Goal: Find specific page/section: Find specific page/section

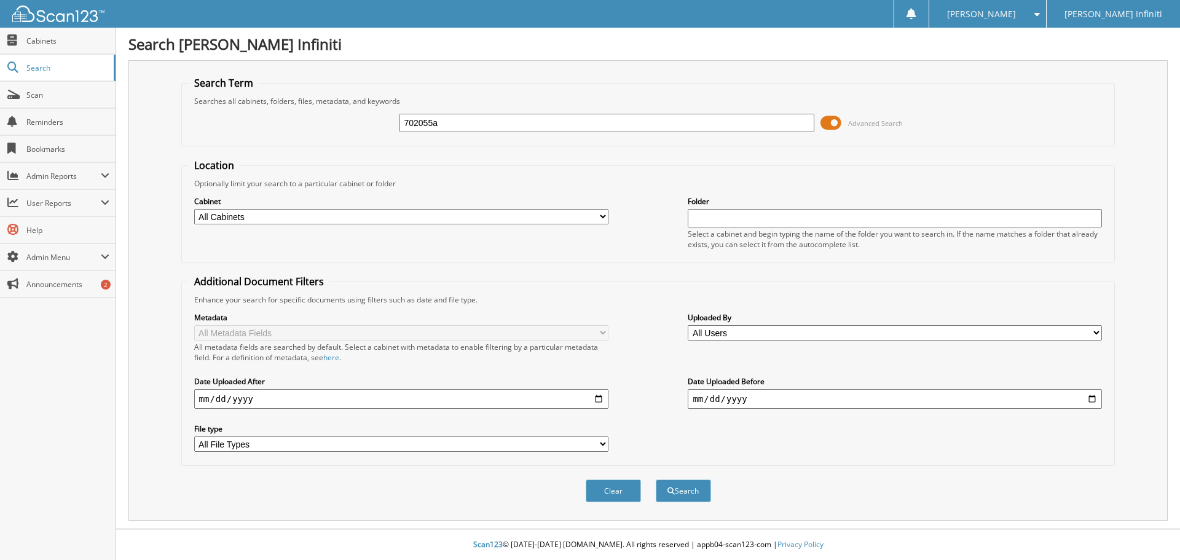
type input "702055a"
click at [656, 479] on button "Search" at bounding box center [683, 490] width 55 height 23
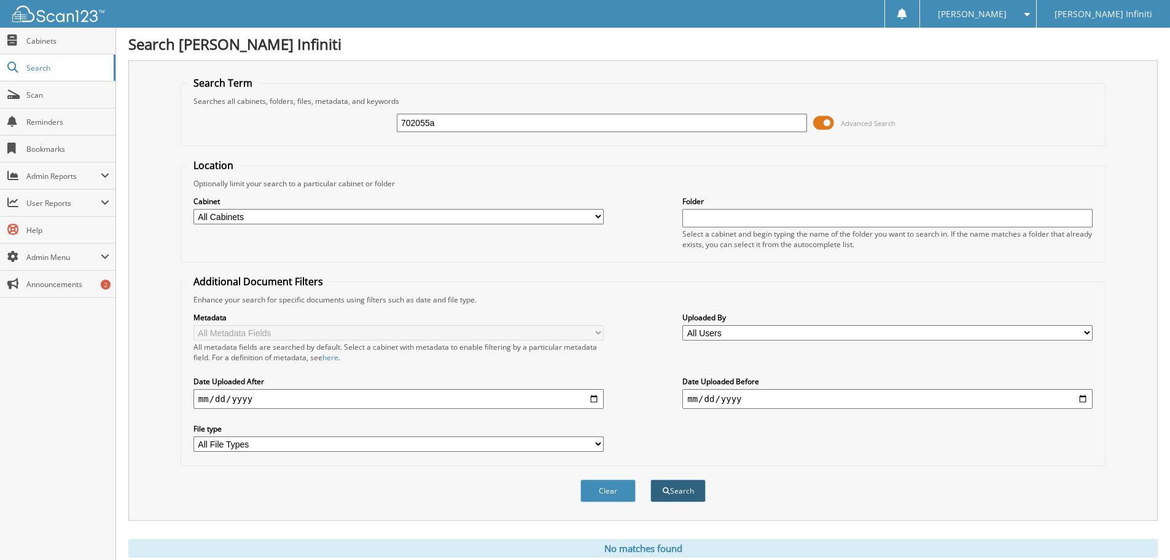
click at [665, 493] on span "submit" at bounding box center [666, 490] width 7 height 7
click at [164, 204] on div "Search Term Searches all cabinets, folders, files, metadata, and keywords 70205…" at bounding box center [643, 290] width 1030 height 460
click at [45, 38] on span "Cabinets" at bounding box center [67, 41] width 83 height 10
